Goal: Information Seeking & Learning: Find specific fact

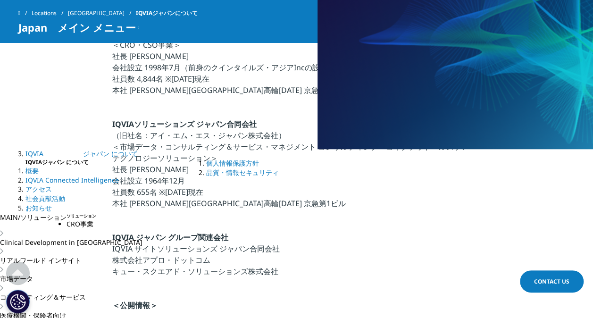
scroll to position [377, 0]
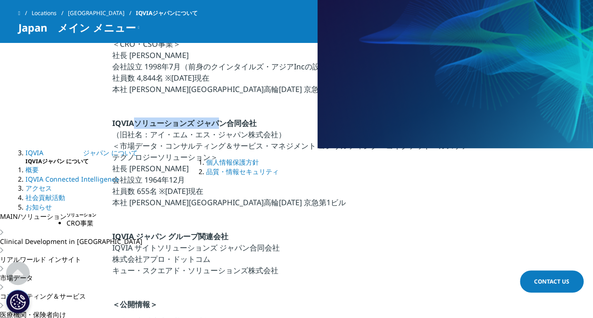
drag, startPoint x: 173, startPoint y: 124, endPoint x: 220, endPoint y: 125, distance: 47.2
click at [220, 125] on strong "IQVIAソリューションズ ジャパン合同会社" at bounding box center [184, 123] width 144 height 10
drag, startPoint x: 220, startPoint y: 125, endPoint x: 308, endPoint y: 131, distance: 88.8
click at [308, 131] on p "IQVIAソリューションズ ジャパン合同会社 （旧社名：アイ・エム・エス・ジャパン株式会社） ＜市場データ・コンサルティング＆サービス・マネジメント コンサル…" at bounding box center [296, 165] width 368 height 96
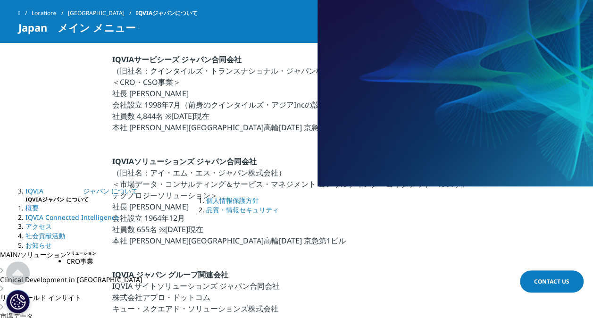
scroll to position [330, 0]
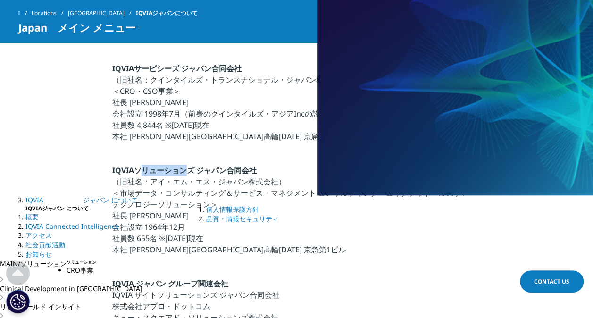
drag, startPoint x: 140, startPoint y: 170, endPoint x: 190, endPoint y: 173, distance: 50.5
click at [190, 173] on strong "IQVIAソリューションズ ジャパン合同会社" at bounding box center [184, 170] width 144 height 10
drag, startPoint x: 190, startPoint y: 173, endPoint x: 274, endPoint y: 172, distance: 83.9
click at [273, 172] on p "IQVIAソリューションズ ジャパン合同会社 （旧社名：アイ・エム・エス・ジャパン株式会社） ＜市場データ・コンサルティング＆サービス・マネジメント コンサル…" at bounding box center [296, 213] width 368 height 96
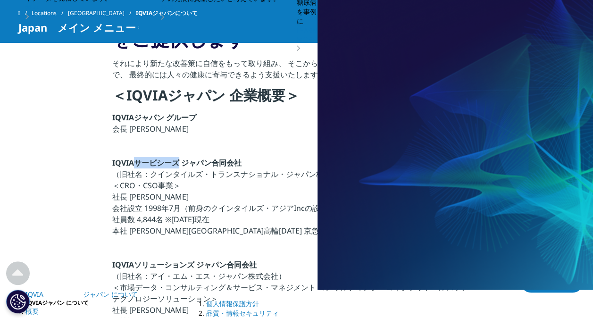
drag, startPoint x: 134, startPoint y: 163, endPoint x: 180, endPoint y: 163, distance: 45.7
click at [180, 163] on strong "IQVIAサービシーズ ジャパン合同会社" at bounding box center [176, 162] width 129 height 10
drag, startPoint x: 180, startPoint y: 163, endPoint x: 219, endPoint y: 161, distance: 39.6
click at [219, 161] on strong "IQVIAサービシーズ ジャパン合同会社" at bounding box center [176, 162] width 129 height 10
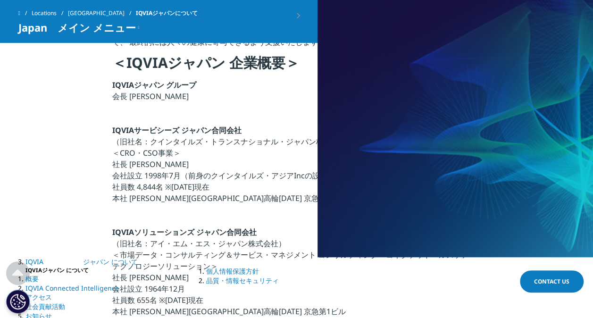
scroll to position [283, 0]
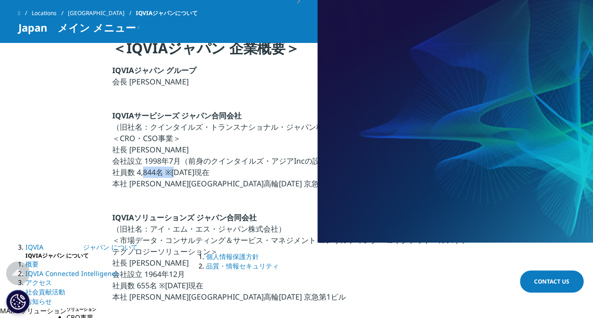
drag, startPoint x: 160, startPoint y: 172, endPoint x: 171, endPoint y: 172, distance: 10.8
click at [171, 172] on p "IQVIAサービシーズ ジャパン合同会社 （旧社名：クインタイルズ・トランスナショナル・ジャパン株式会社） ＜CRO・CSO事業＞ 社長 [PERSON_NA…" at bounding box center [296, 152] width 368 height 85
drag, startPoint x: 171, startPoint y: 172, endPoint x: 216, endPoint y: 173, distance: 45.3
click at [216, 173] on p "IQVIAサービシーズ ジャパン合同会社 （旧社名：クインタイルズ・トランスナショナル・ジャパン株式会社） ＜CRO・CSO事業＞ 社長 [PERSON_NA…" at bounding box center [296, 152] width 368 height 85
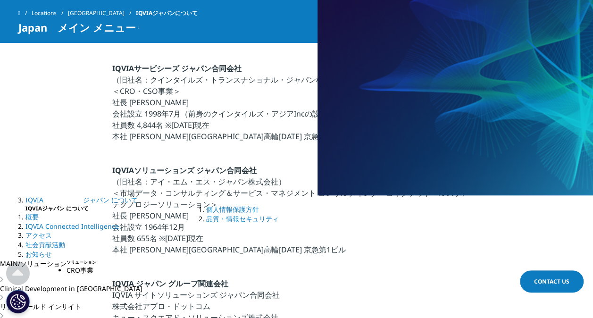
scroll to position [377, 0]
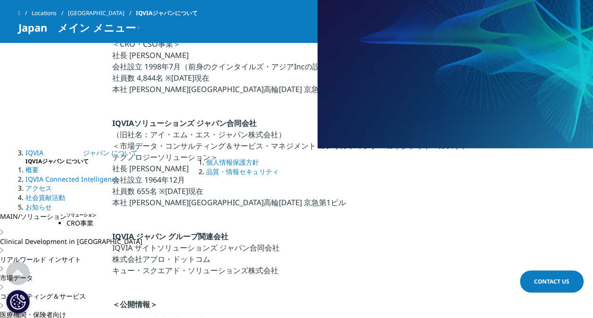
drag, startPoint x: 180, startPoint y: 172, endPoint x: 191, endPoint y: 168, distance: 11.9
click at [188, 169] on p "IQVIAソリューションズ ジャパン合同会社 （旧社名：アイ・エム・エス・ジャパン株式会社） ＜市場データ・コンサルティング＆サービス・マネジメント コンサル…" at bounding box center [296, 165] width 368 height 96
drag, startPoint x: 147, startPoint y: 189, endPoint x: 133, endPoint y: 189, distance: 13.7
click at [133, 189] on p "IQVIAソリューションズ ジャパン合同会社 （旧社名：アイ・エム・エス・ジャパン株式会社） ＜市場データ・コンサルティング＆サービス・マネジメント コンサル…" at bounding box center [296, 165] width 368 height 96
drag, startPoint x: 133, startPoint y: 189, endPoint x: 246, endPoint y: 189, distance: 113.1
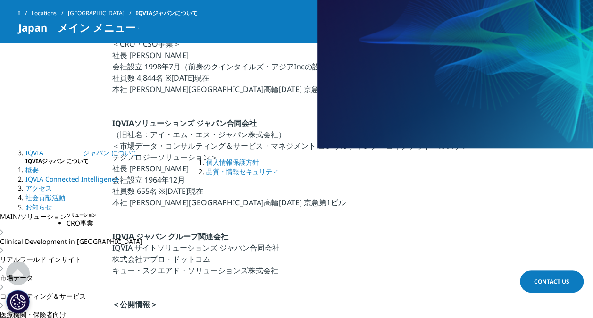
click at [246, 189] on p "IQVIAソリューションズ ジャパン合同会社 （旧社名：アイ・エム・エス・ジャパン株式会社） ＜市場データ・コンサルティング＆サービス・マネジメント コンサル…" at bounding box center [296, 165] width 368 height 96
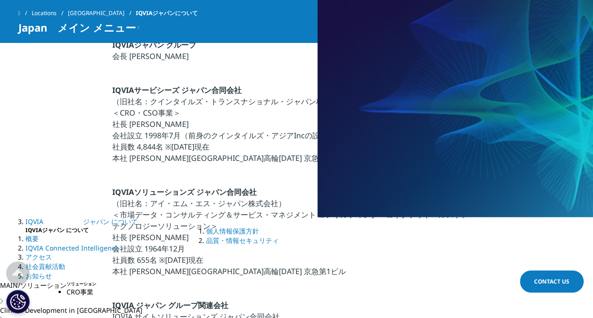
scroll to position [283, 0]
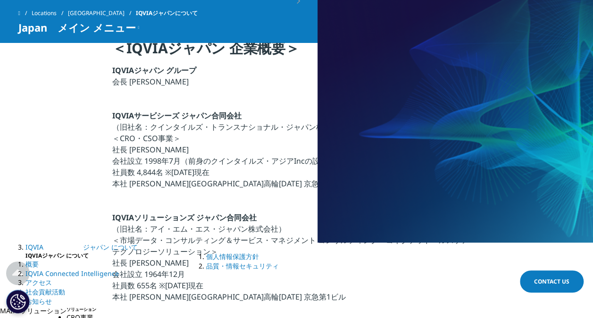
drag, startPoint x: 149, startPoint y: 160, endPoint x: 164, endPoint y: 166, distance: 15.7
click at [164, 166] on p "IQVIAサービシーズ ジャパン合同会社 （旧社名：クインタイルズ・トランスナショナル・ジャパン株式会社） ＜CRO・CSO事業＞ 社長 [PERSON_NA…" at bounding box center [296, 152] width 368 height 85
drag, startPoint x: 164, startPoint y: 166, endPoint x: 134, endPoint y: 172, distance: 30.8
click at [134, 172] on p "IQVIAサービシーズ ジャパン合同会社 （旧社名：クインタイルズ・トランスナショナル・ジャパン株式会社） ＜CRO・CSO事業＞ 社長 [PERSON_NA…" at bounding box center [296, 152] width 368 height 85
drag, startPoint x: 137, startPoint y: 169, endPoint x: 163, endPoint y: 170, distance: 25.9
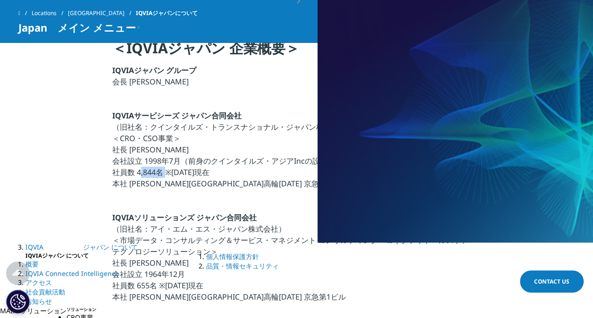
click at [163, 170] on p "IQVIAサービシーズ ジャパン合同会社 （旧社名：クインタイルズ・トランスナショナル・ジャパン株式会社） ＜CRO・CSO事業＞ 社長 [PERSON_NA…" at bounding box center [296, 152] width 368 height 85
drag, startPoint x: 163, startPoint y: 170, endPoint x: 267, endPoint y: 181, distance: 104.8
click at [266, 181] on p "IQVIAサービシーズ ジャパン合同会社 （旧社名：クインタイルズ・トランスナショナル・ジャパン株式会社） ＜CRO・CSO事業＞ 社長 [PERSON_NA…" at bounding box center [296, 152] width 368 height 85
